Goal: Task Accomplishment & Management: Complete application form

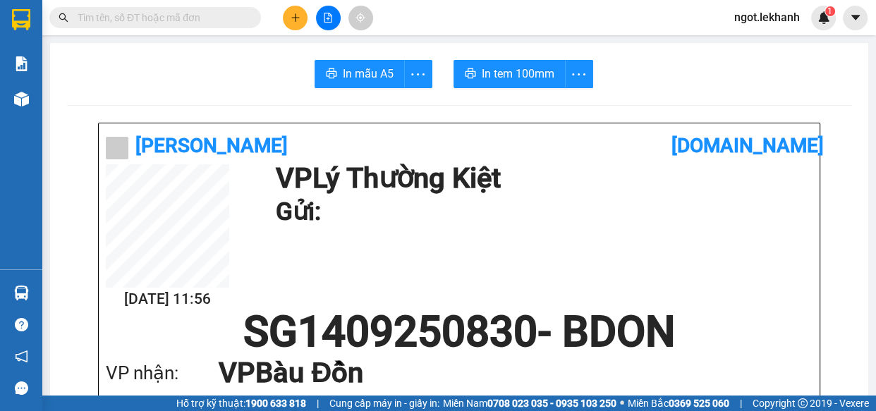
click at [296, 16] on icon "plus" at bounding box center [295, 18] width 10 height 10
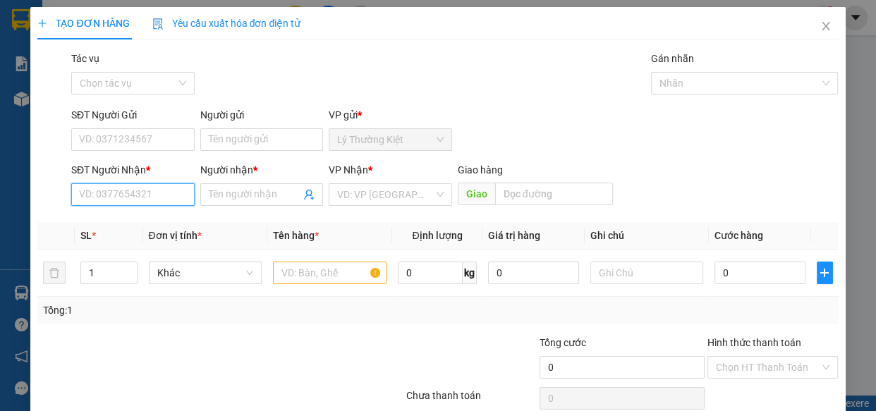
click at [134, 201] on input "SĐT Người Nhận *" at bounding box center [132, 194] width 123 height 23
click at [162, 223] on div "0967196901 - loc" at bounding box center [131, 223] width 105 height 16
type input "0967196901"
type input "loc"
type input "50.000"
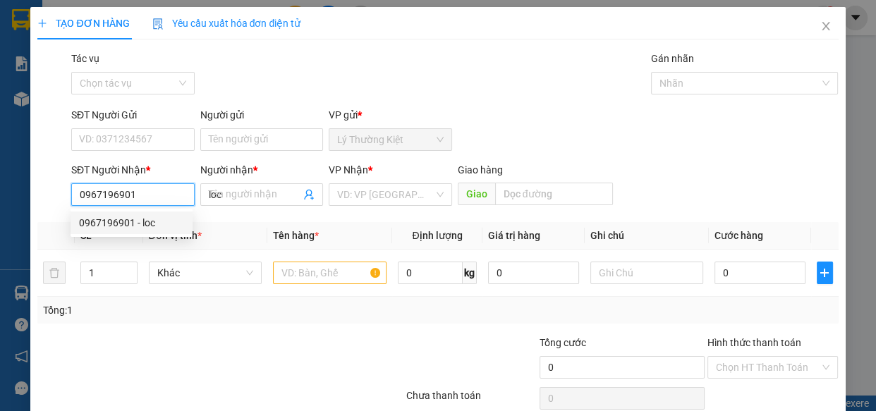
type input "50.000"
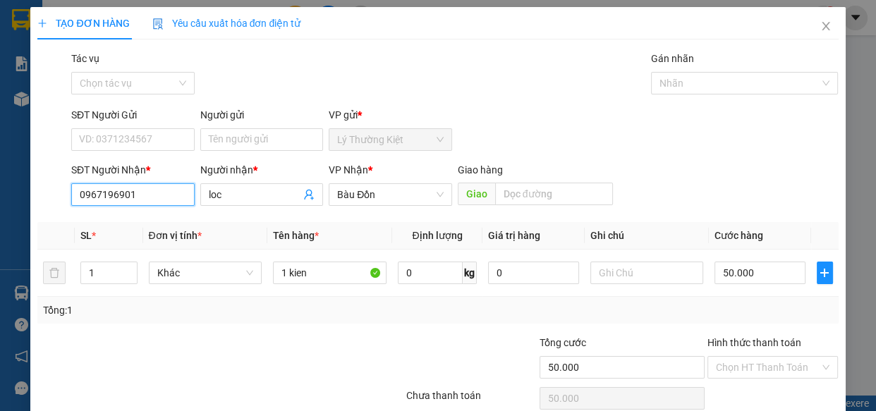
scroll to position [61, 0]
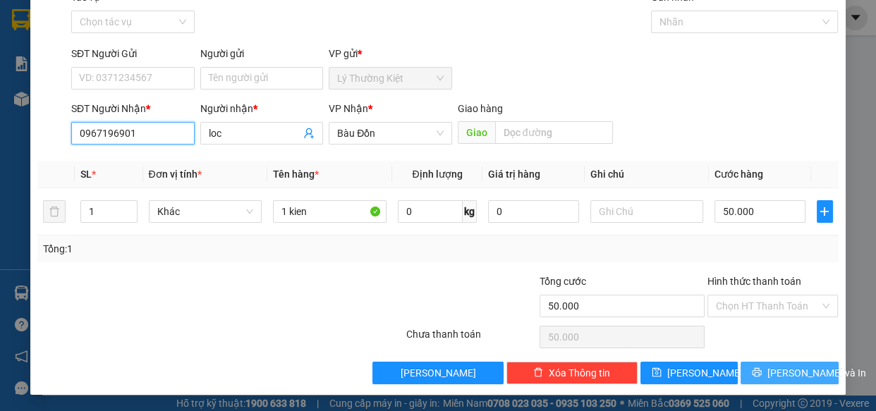
type input "0967196901"
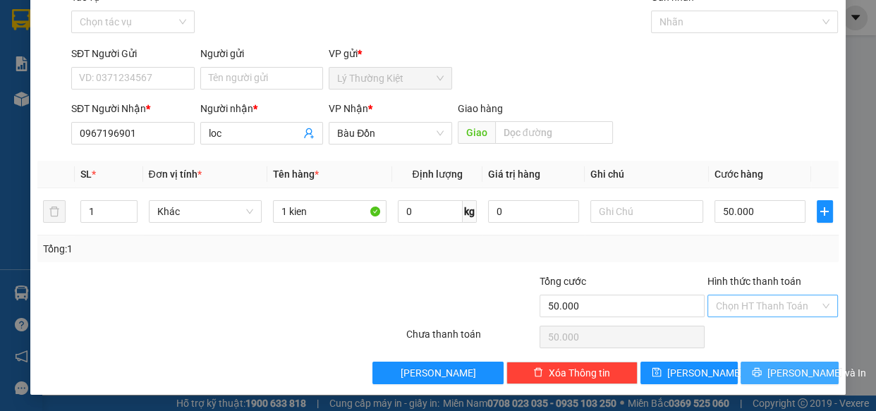
drag, startPoint x: 775, startPoint y: 368, endPoint x: 742, endPoint y: 307, distance: 69.7
click at [775, 365] on span "[PERSON_NAME] và In" at bounding box center [816, 373] width 99 height 16
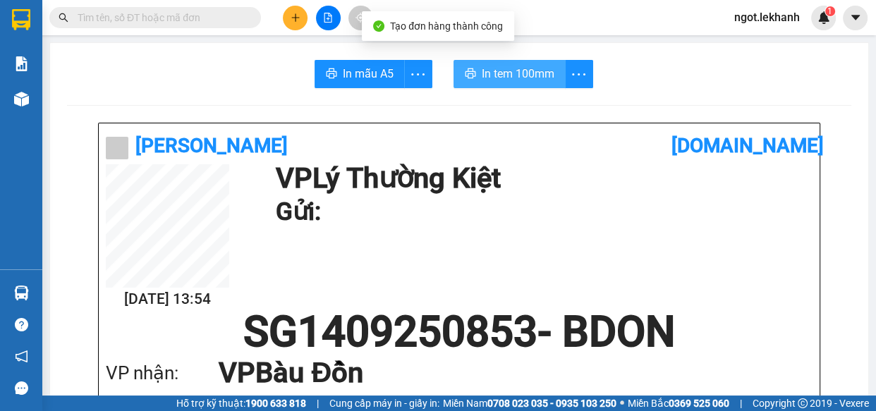
click at [510, 61] on button "In tem 100mm" at bounding box center [509, 74] width 112 height 28
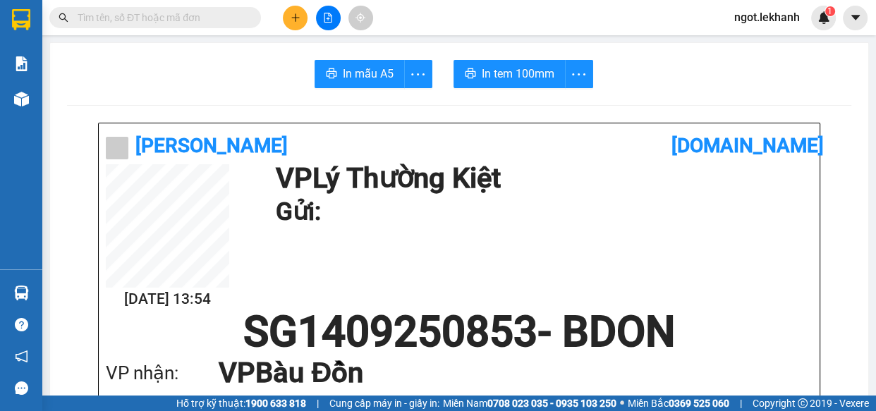
click at [283, 14] on button at bounding box center [295, 18] width 25 height 25
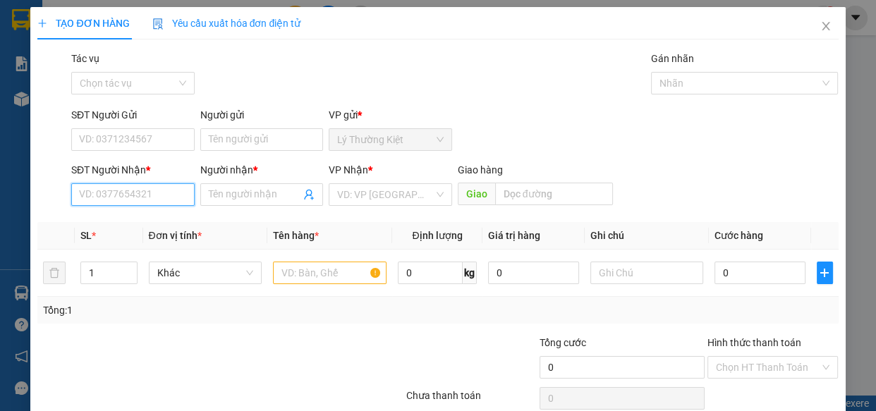
drag, startPoint x: 154, startPoint y: 195, endPoint x: 577, endPoint y: 181, distance: 423.2
click at [152, 193] on input "SĐT Người Nhận *" at bounding box center [132, 194] width 123 height 23
type input "0982397620"
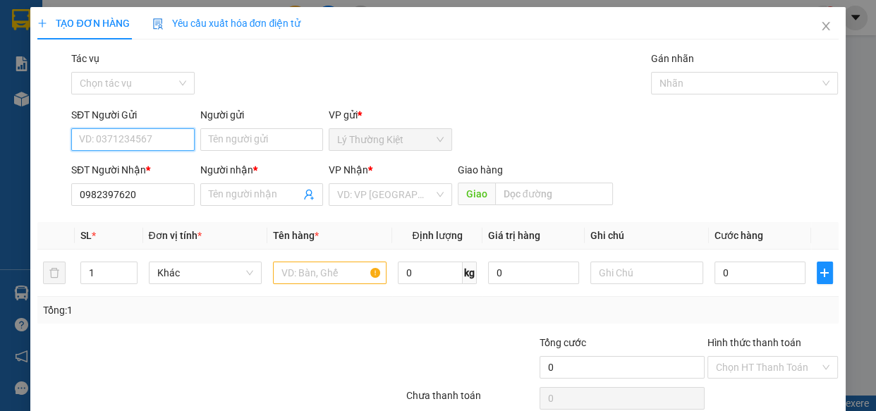
click at [130, 128] on input "SĐT Người Gửi" at bounding box center [132, 139] width 123 height 23
type input "0984344306"
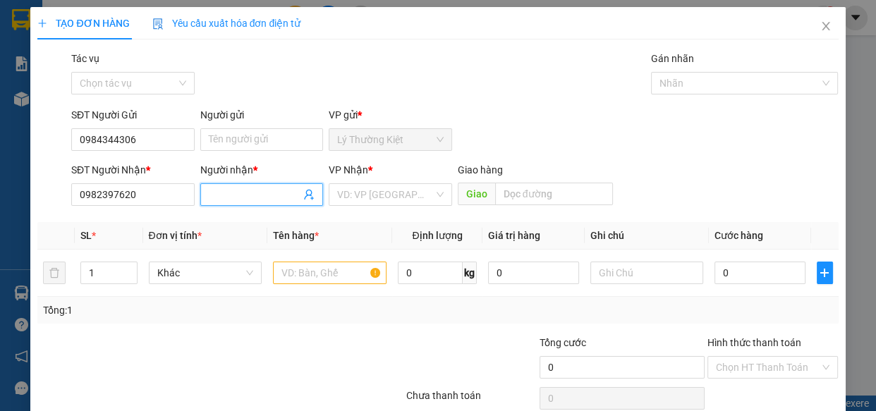
click at [293, 199] on input "Người nhận *" at bounding box center [255, 195] width 92 height 16
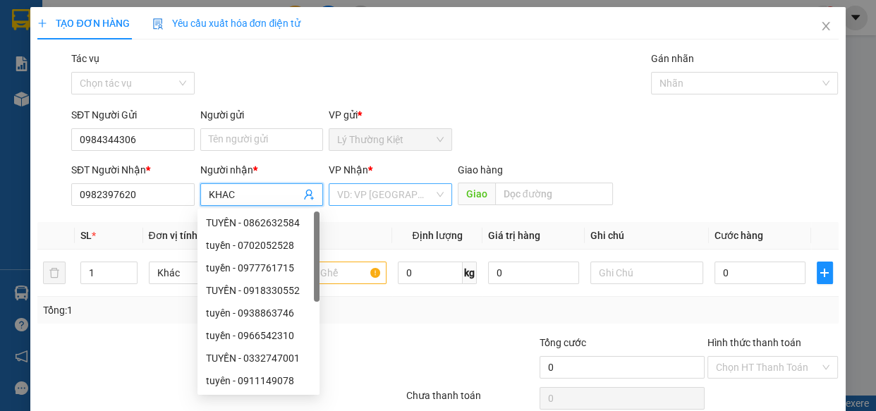
type input "KHAC"
click at [406, 198] on input "search" at bounding box center [385, 194] width 97 height 21
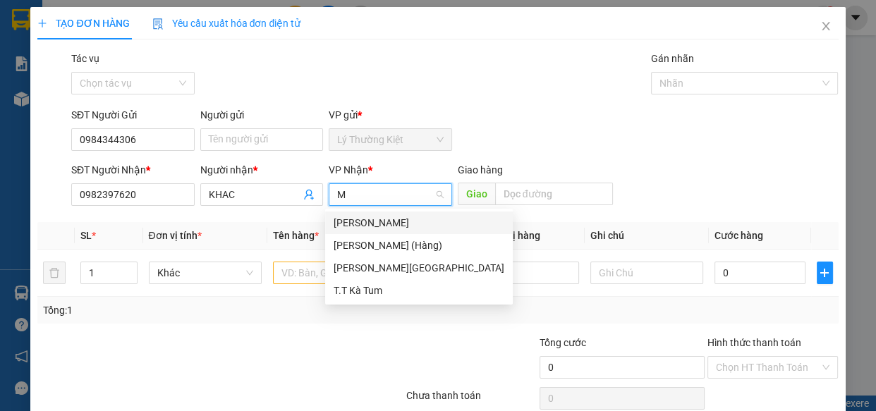
type input "MY"
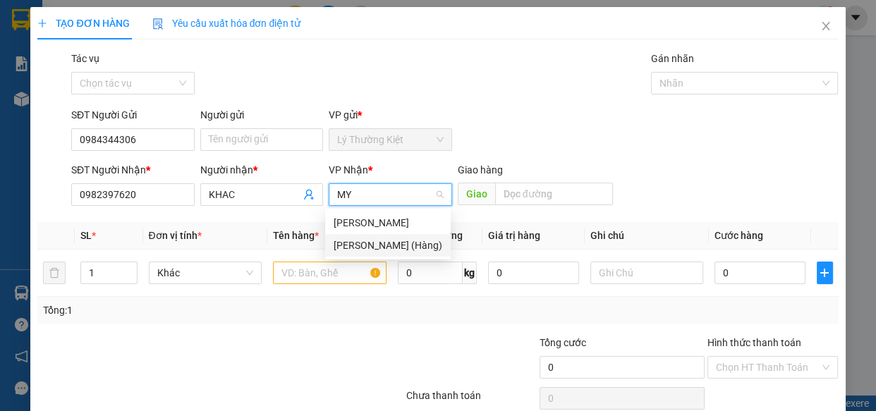
click at [365, 224] on div "[PERSON_NAME]" at bounding box center [387, 223] width 109 height 16
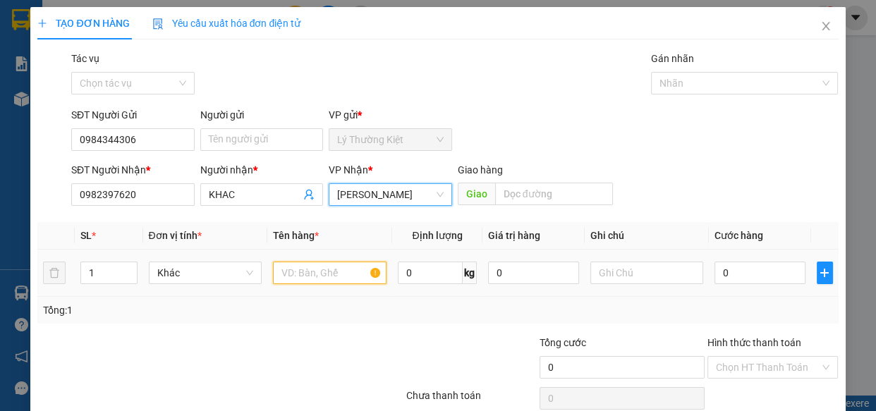
click at [333, 274] on input "text" at bounding box center [329, 273] width 113 height 23
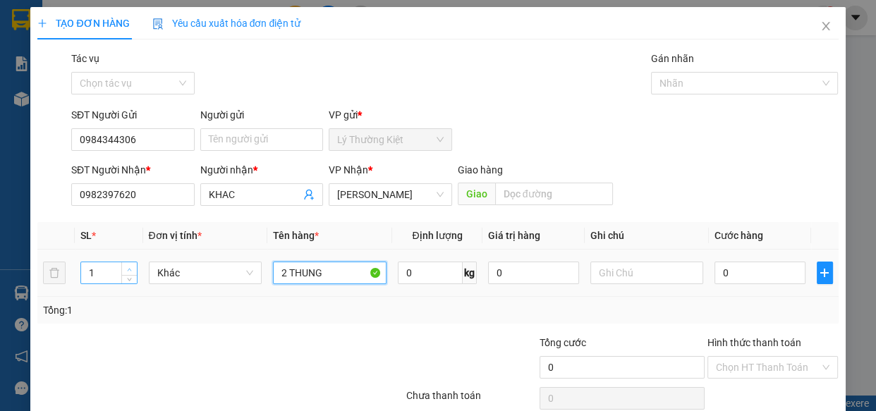
type input "2 THUNG"
type input "2"
click at [133, 266] on span "Increase Value" at bounding box center [129, 268] width 16 height 13
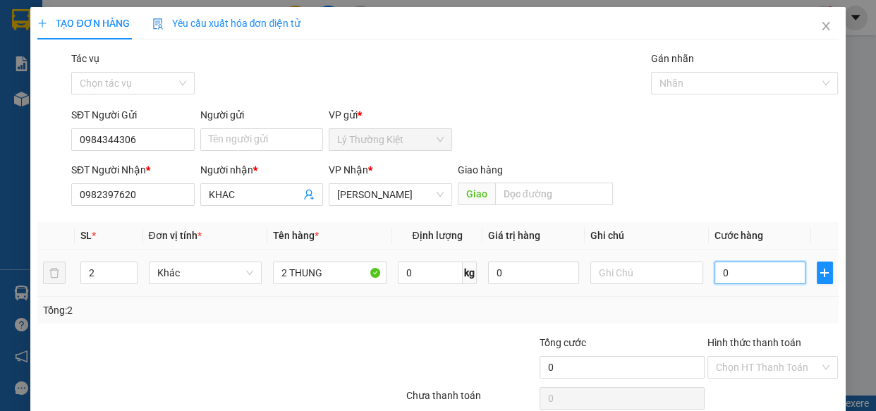
click at [747, 283] on input "0" at bounding box center [759, 273] width 91 height 23
type input "8"
type input "80"
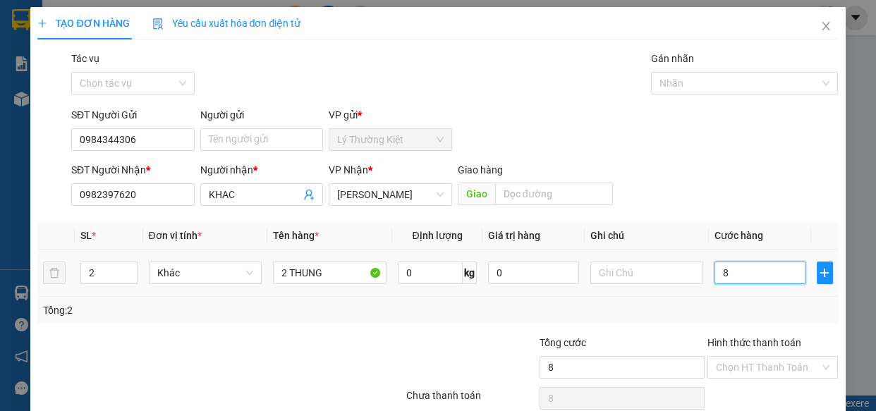
type input "80"
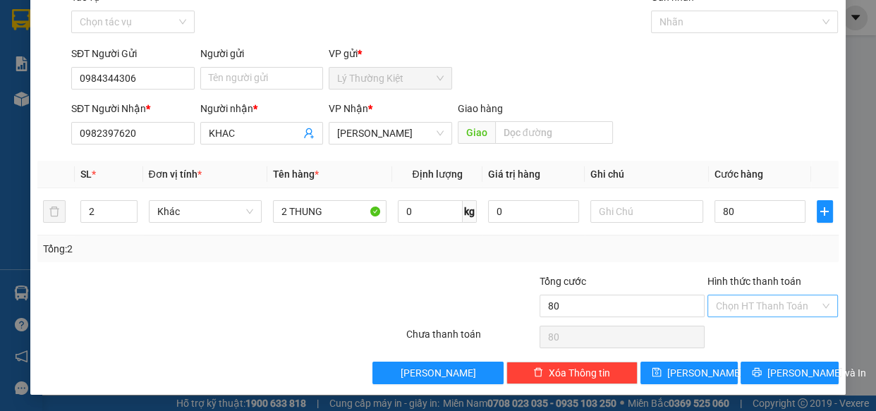
type input "80.000"
click at [775, 309] on input "Hình thức thanh toán" at bounding box center [768, 305] width 104 height 21
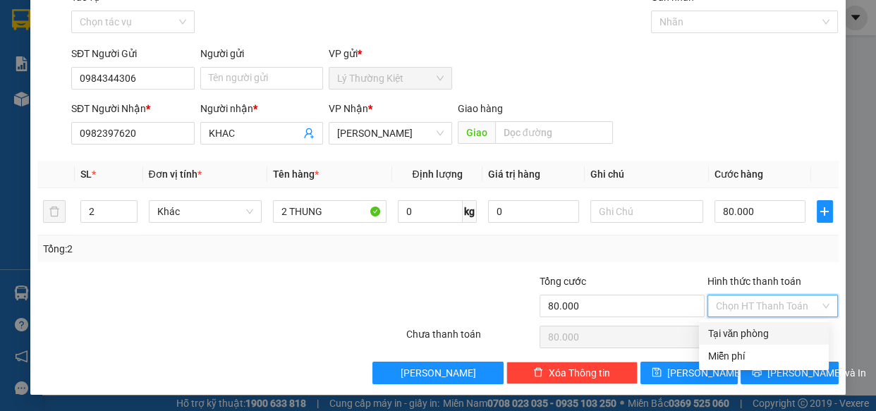
click at [773, 331] on div "Tại văn phòng" at bounding box center [763, 334] width 113 height 16
type input "0"
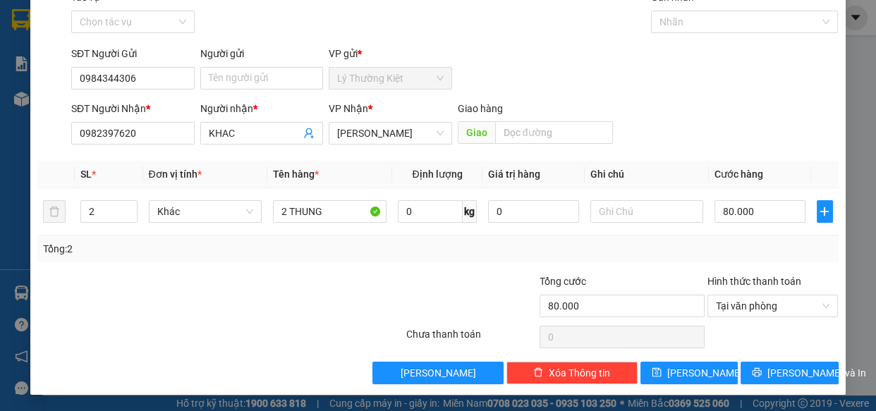
click at [781, 384] on div "TẠO ĐƠN HÀNG Yêu cầu xuất hóa đơn điện tử Transit Pickup Surcharge Ids Transit …" at bounding box center [437, 170] width 814 height 449
click at [780, 373] on span "[PERSON_NAME] và In" at bounding box center [816, 373] width 99 height 16
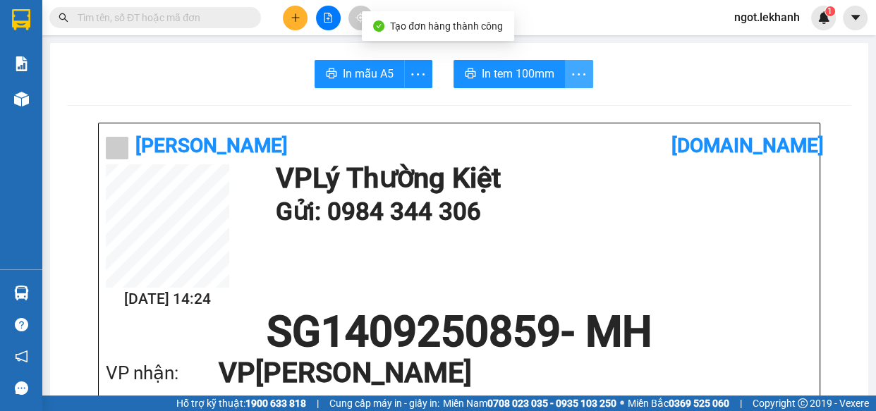
click at [565, 75] on span "more" at bounding box center [578, 75] width 27 height 18
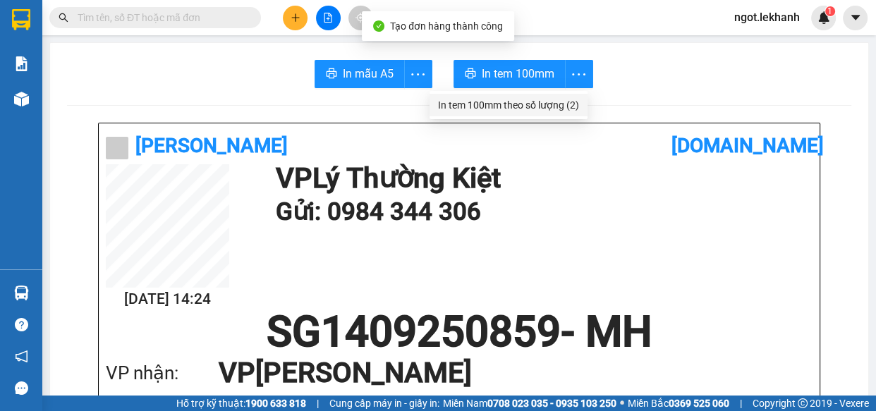
click at [570, 96] on li "In tem 100mm theo số lượng (2)" at bounding box center [508, 105] width 158 height 23
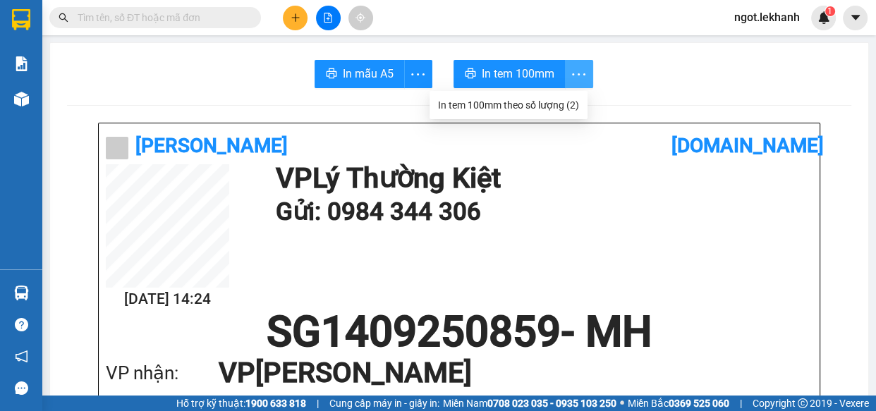
click at [570, 72] on icon "more" at bounding box center [579, 75] width 18 height 18
click at [569, 104] on div "In tem 100mm theo số lượng (2)" at bounding box center [508, 105] width 141 height 16
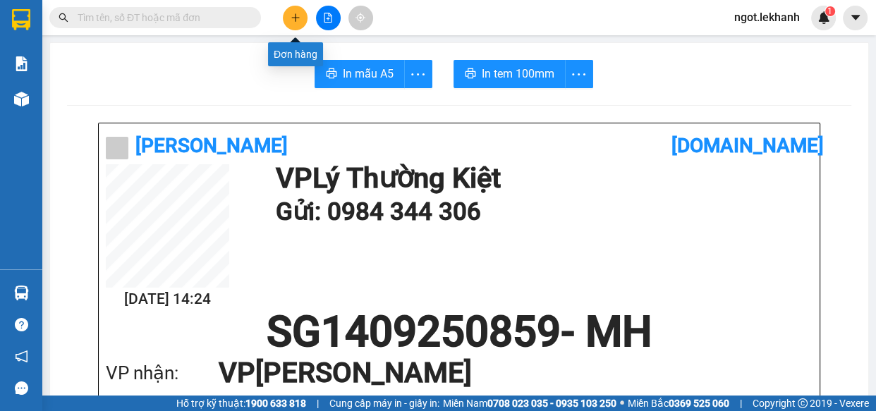
click at [295, 15] on icon "plus" at bounding box center [295, 17] width 1 height 8
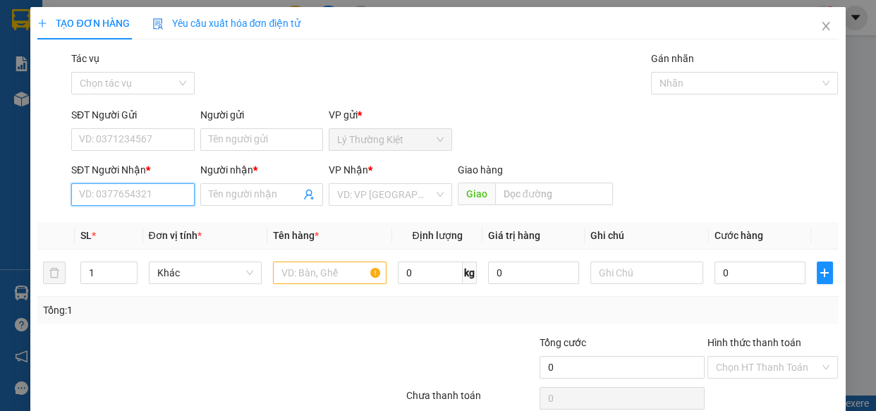
click at [190, 187] on input "SĐT Người Nhận *" at bounding box center [132, 194] width 123 height 23
click at [154, 221] on div "0983333547 - HƯNG" at bounding box center [131, 223] width 105 height 16
type input "0983333547"
type input "HƯNG"
type input "30.000"
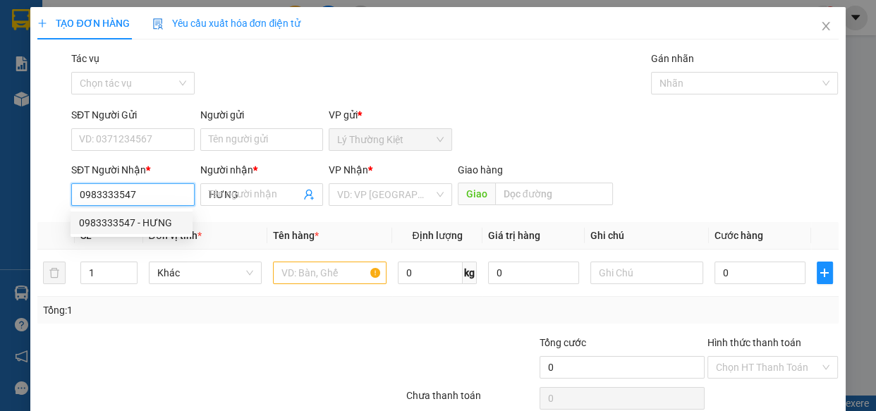
type input "30.000"
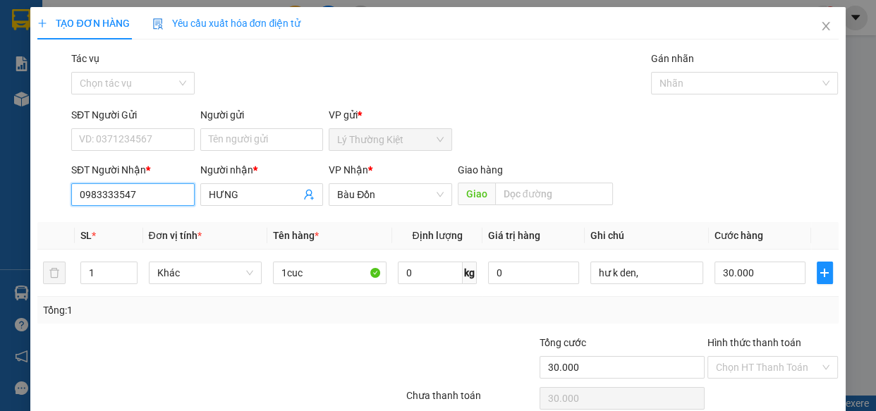
scroll to position [61, 0]
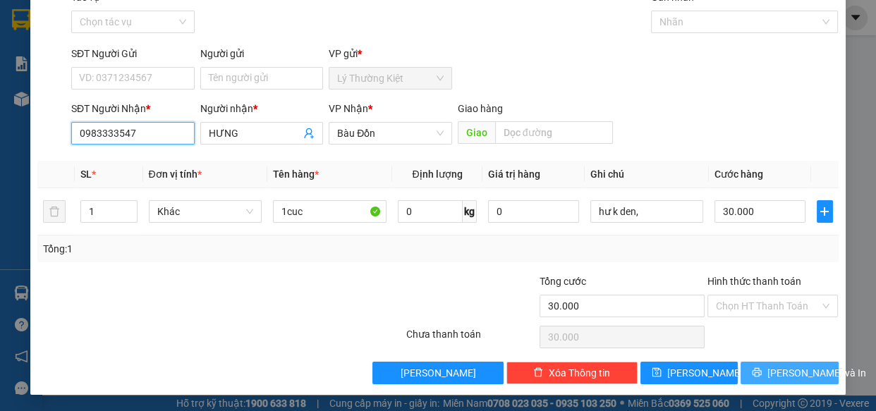
type input "0983333547"
click at [782, 380] on button "[PERSON_NAME] và In" at bounding box center [788, 373] width 97 height 23
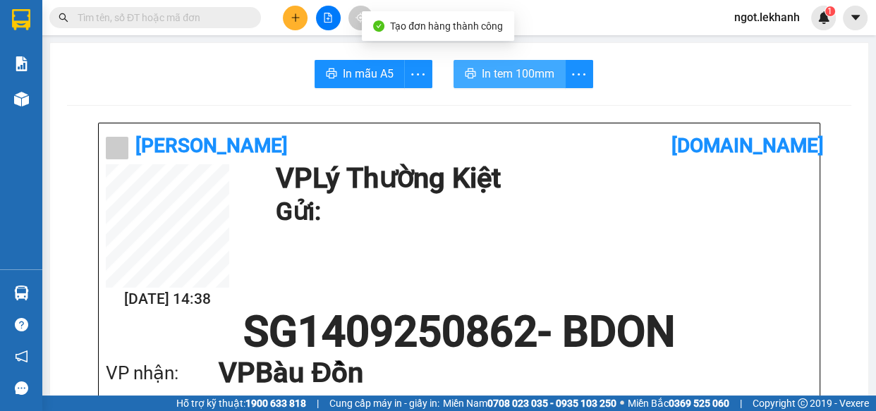
click at [515, 84] on button "In tem 100mm" at bounding box center [509, 74] width 112 height 28
